Goal: Check status: Check status

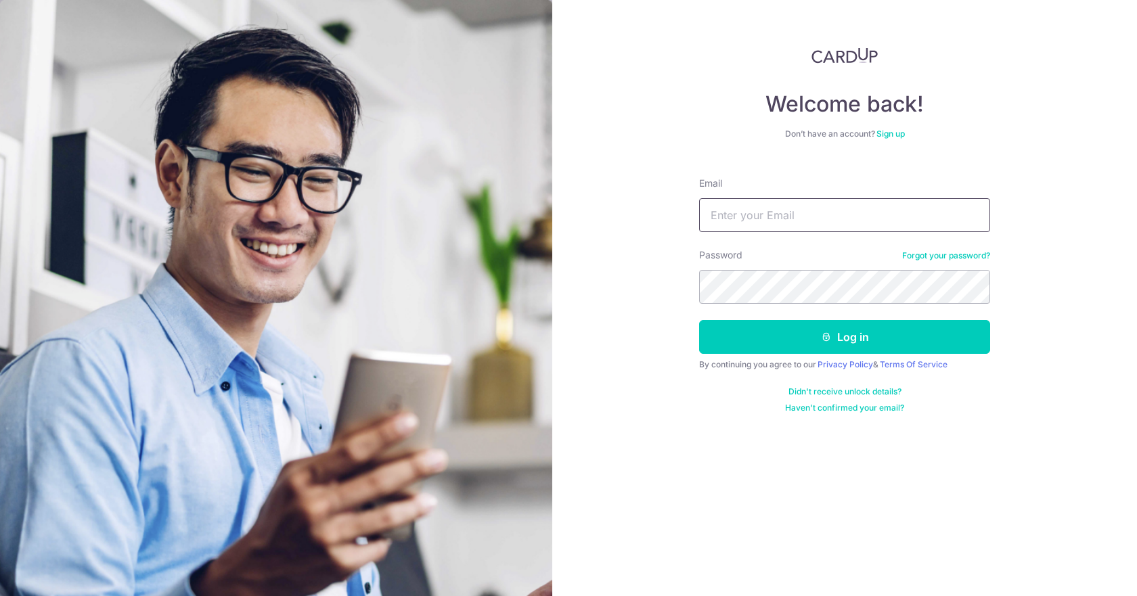
click at [750, 213] on input "Email" at bounding box center [844, 215] width 291 height 34
type input "[EMAIL_ADDRESS][DOMAIN_NAME]"
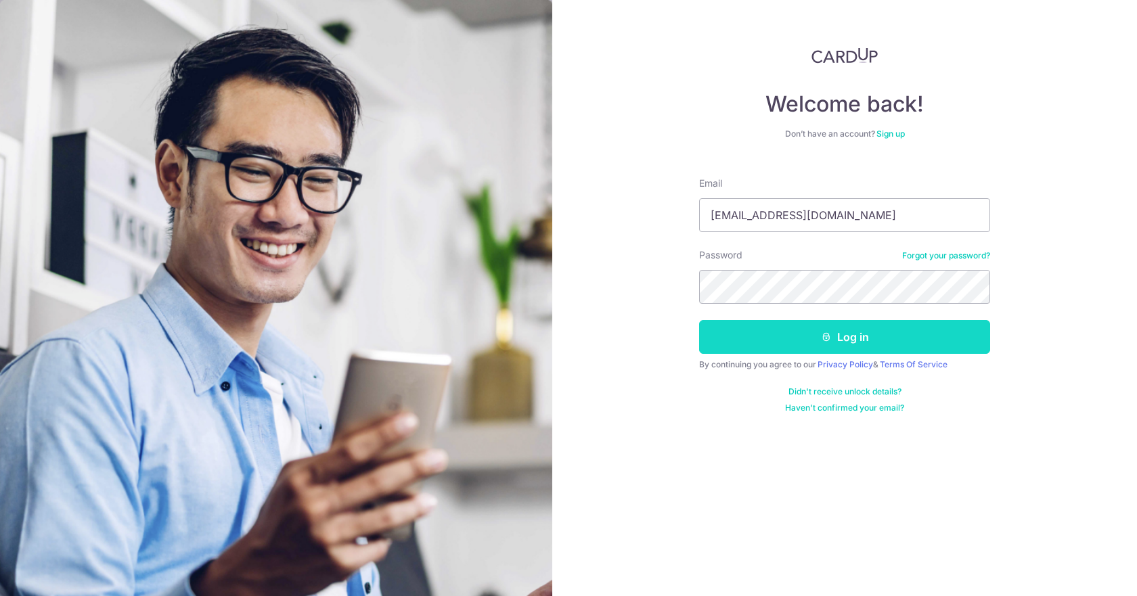
click at [760, 328] on button "Log in" at bounding box center [844, 337] width 291 height 34
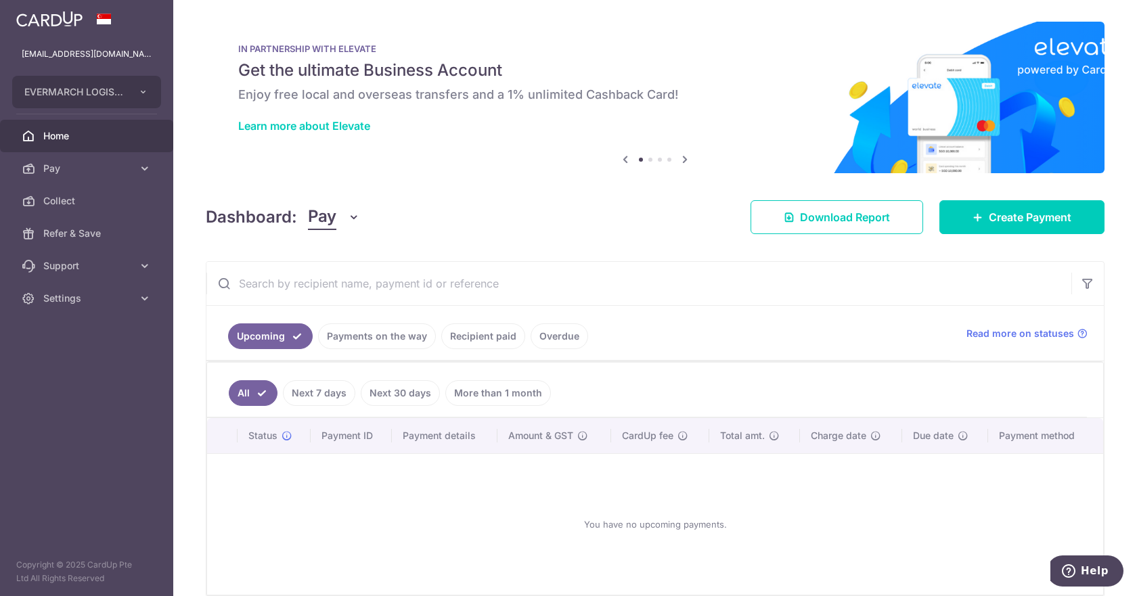
click at [371, 343] on link "Payments on the way" at bounding box center [377, 337] width 118 height 26
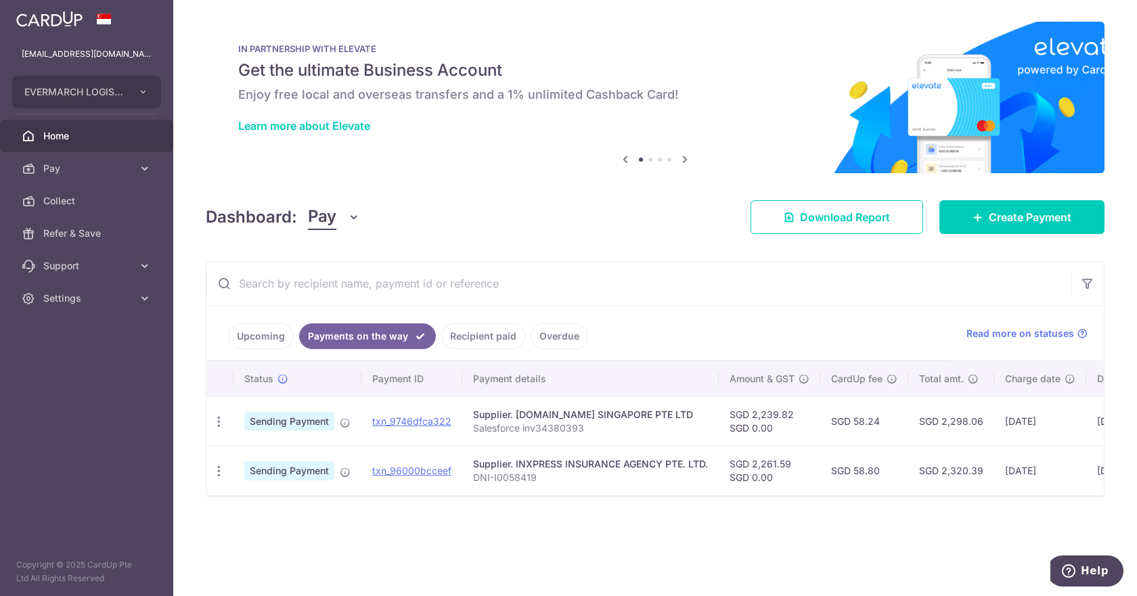
click at [463, 342] on link "Recipient paid" at bounding box center [483, 337] width 84 height 26
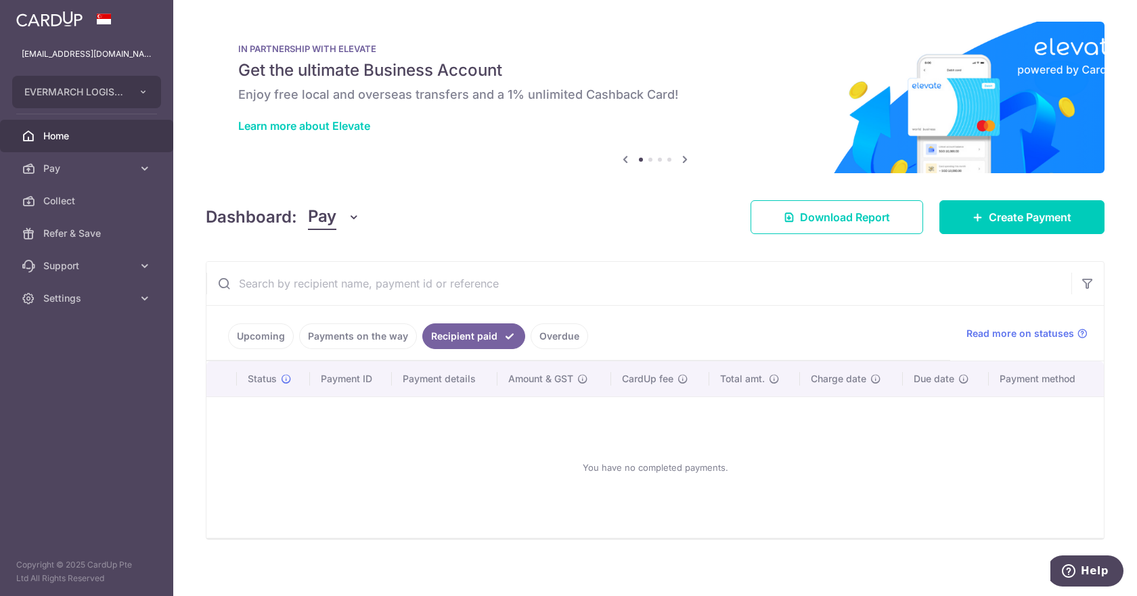
click at [370, 340] on link "Payments on the way" at bounding box center [358, 337] width 118 height 26
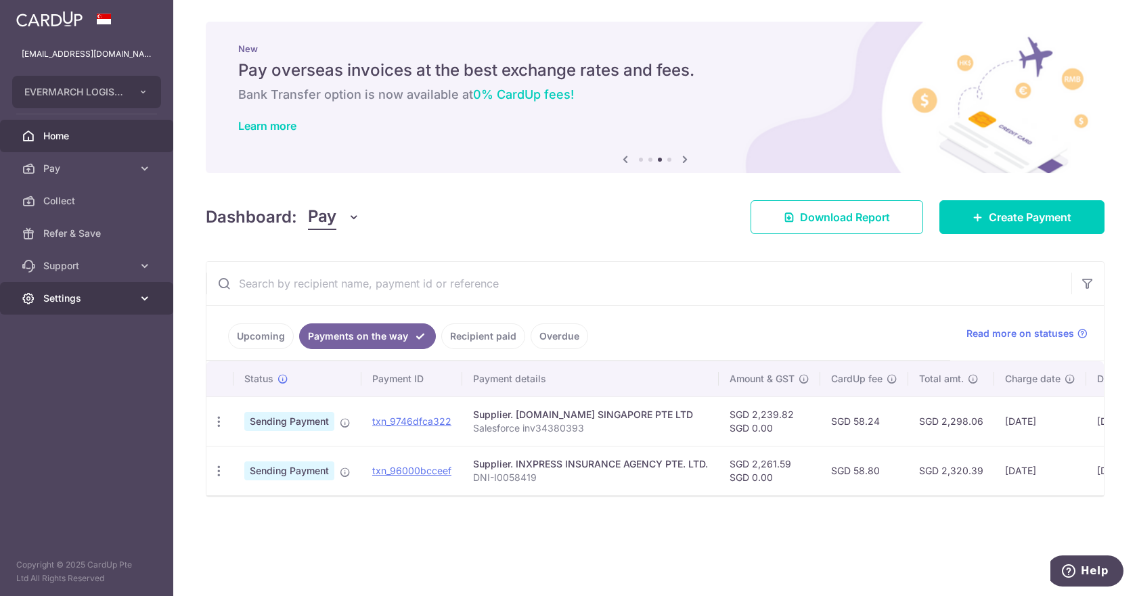
click at [55, 294] on span "Settings" at bounding box center [87, 299] width 89 height 14
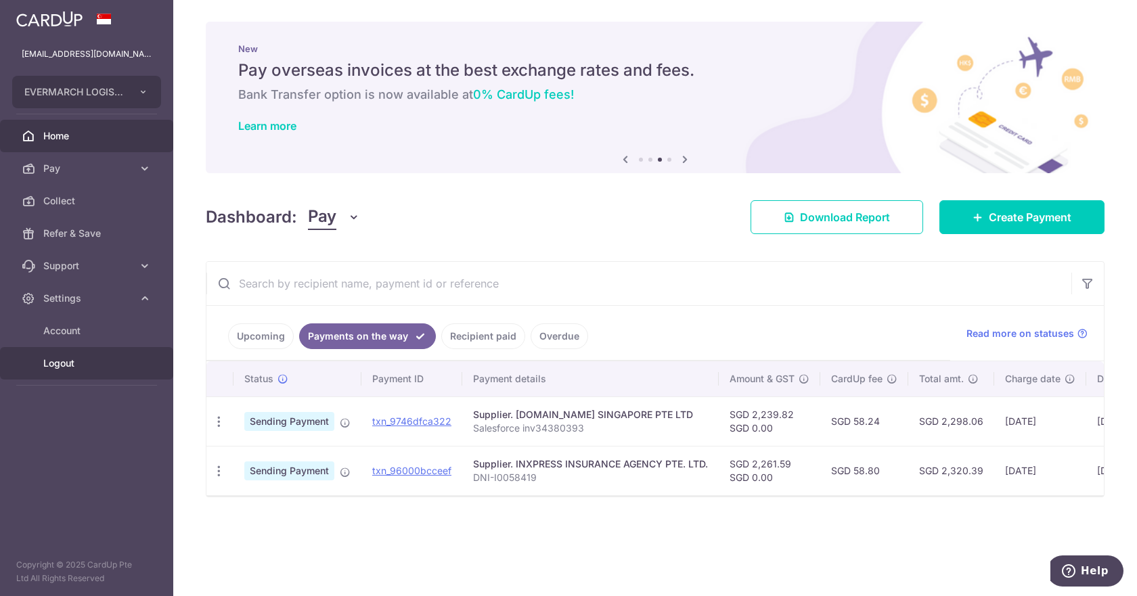
click at [73, 362] on span "Logout" at bounding box center [87, 364] width 89 height 14
